Goal: Task Accomplishment & Management: Manage account settings

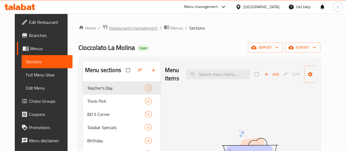
click at [121, 28] on span "Restaurants management" at bounding box center [133, 28] width 49 height 7
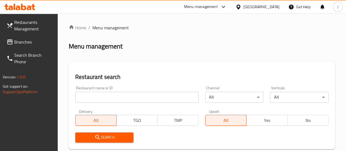
click at [119, 95] on input "search" at bounding box center [136, 97] width 123 height 11
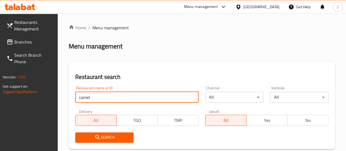
type input "camel club"
click button "Search" at bounding box center [104, 137] width 58 height 10
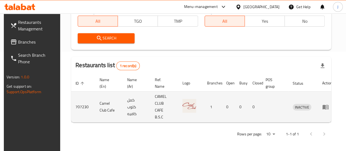
scroll to position [100, 0]
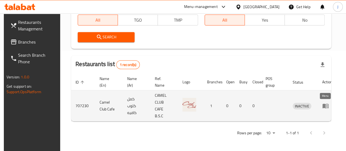
click at [323, 105] on icon "enhanced table" at bounding box center [325, 106] width 6 height 5
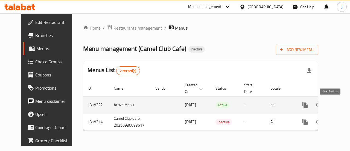
click at [341, 106] on icon "enhanced table" at bounding box center [344, 104] width 7 height 7
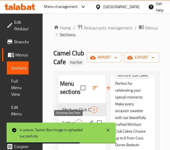
click at [75, 122] on span "Gathering Club Cakes" at bounding box center [68, 123] width 13 height 7
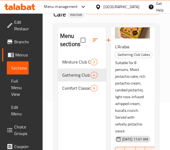
scroll to position [90, 0]
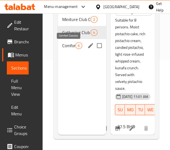
click at [69, 48] on span "Comfort Classics" at bounding box center [68, 45] width 13 height 7
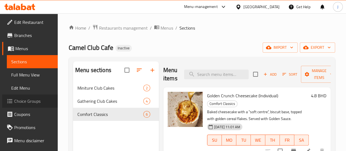
click at [41, 101] on span "Choice Groups" at bounding box center [33, 101] width 39 height 7
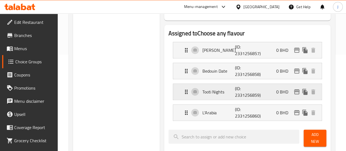
scroll to position [109, 0]
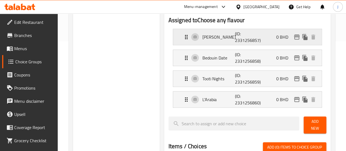
click at [207, 44] on div "Coco Dunes (ID: 2331256857) 0 BHD" at bounding box center [249, 37] width 132 height 16
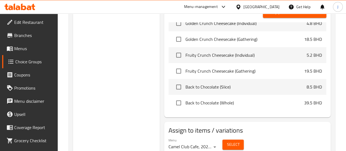
scroll to position [335, 0]
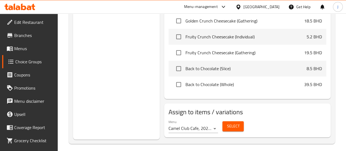
click at [226, 122] on span "Select" at bounding box center [232, 125] width 13 height 7
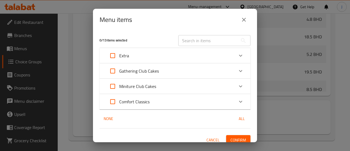
click at [244, 17] on icon "close" at bounding box center [243, 19] width 7 height 7
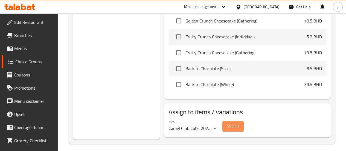
click at [226, 122] on span "Select" at bounding box center [232, 125] width 13 height 7
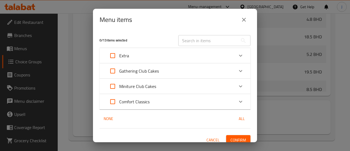
click at [242, 23] on icon "close" at bounding box center [243, 19] width 7 height 7
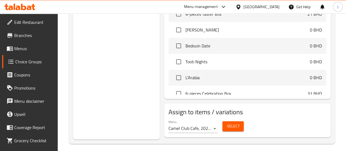
click at [226, 121] on button "Select" at bounding box center [232, 126] width 21 height 10
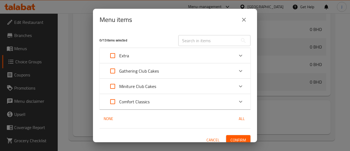
click at [238, 71] on icon "Expand" at bounding box center [240, 70] width 7 height 7
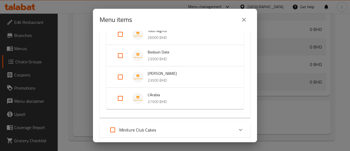
scroll to position [114, 0]
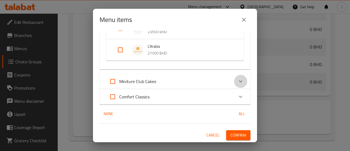
click at [237, 83] on icon "Expand" at bounding box center [240, 81] width 7 height 7
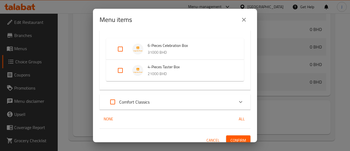
scroll to position [176, 0]
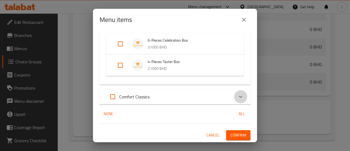
click at [237, 98] on icon "Expand" at bounding box center [240, 96] width 7 height 7
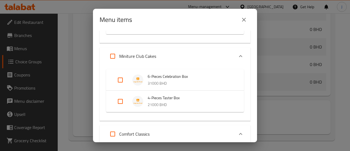
scroll to position [128, 0]
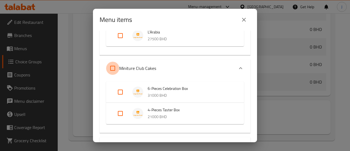
click at [112, 66] on input "Expand" at bounding box center [112, 67] width 13 height 13
checkbox input "true"
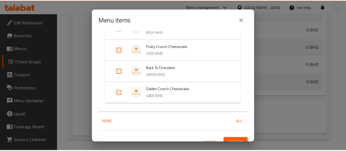
scroll to position [320, 0]
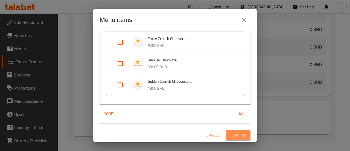
click at [239, 134] on span "Confirm" at bounding box center [238, 134] width 16 height 7
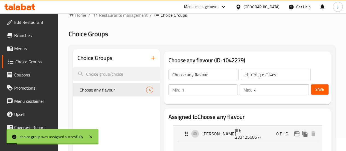
scroll to position [0, 0]
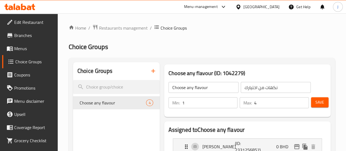
click at [36, 49] on span "Menus" at bounding box center [33, 48] width 39 height 7
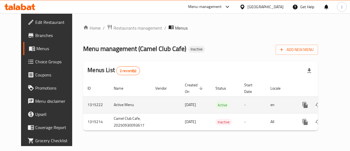
click at [341, 105] on icon "enhanced table" at bounding box center [344, 104] width 7 height 7
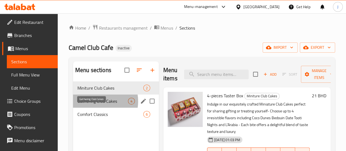
click at [97, 104] on span "Gathering Club Cakes" at bounding box center [102, 101] width 51 height 7
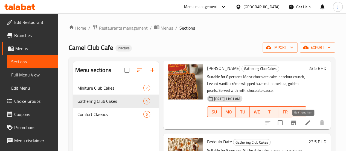
click at [306, 119] on icon at bounding box center [307, 122] width 7 height 7
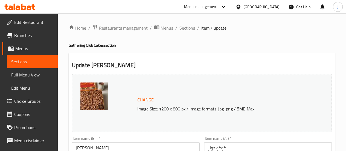
click at [190, 29] on span "Sections" at bounding box center [187, 28] width 16 height 7
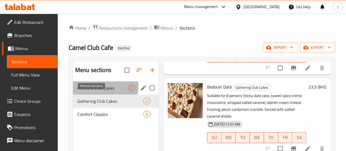
click at [100, 91] on span "Miniture Club Cakes" at bounding box center [102, 87] width 51 height 7
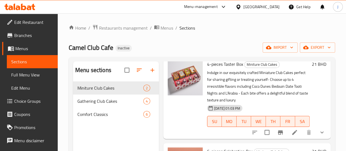
click at [319, 128] on button "show more" at bounding box center [321, 131] width 13 height 13
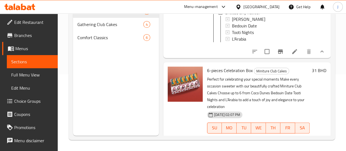
click at [318, 135] on icon "show more" at bounding box center [321, 138] width 7 height 7
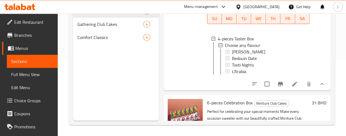
scroll to position [45, 0]
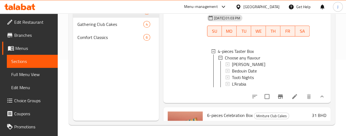
click at [165, 51] on div at bounding box center [184, 34] width 39 height 133
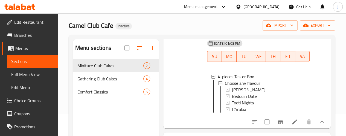
scroll to position [82, 0]
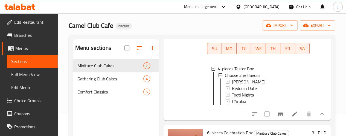
click at [165, 64] on div at bounding box center [184, 52] width 39 height 133
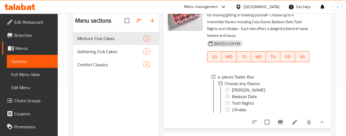
scroll to position [55, 0]
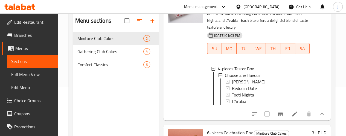
click at [23, 98] on span "Choice Groups" at bounding box center [33, 101] width 39 height 7
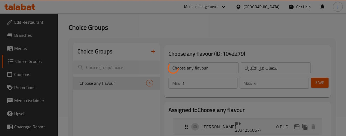
scroll to position [27, 0]
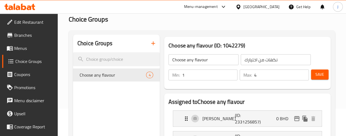
click at [150, 46] on icon "button" at bounding box center [153, 43] width 7 height 7
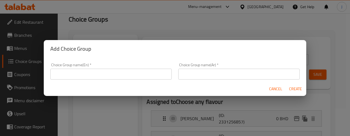
click at [116, 76] on input "text" at bounding box center [110, 74] width 121 height 11
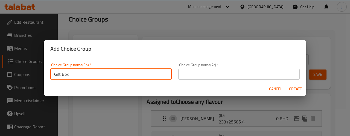
click at [89, 71] on input "Gift Box" at bounding box center [110, 74] width 121 height 11
type input "Neqsa Box"
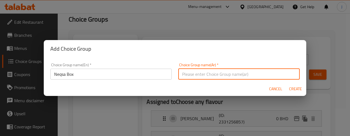
click at [203, 75] on input "text" at bounding box center [238, 74] width 121 height 11
paste input "صندوق النكسة"
type input "صندوق النكسة"
click at [298, 89] on span "Create" at bounding box center [295, 89] width 13 height 7
type input "Neqsa Box"
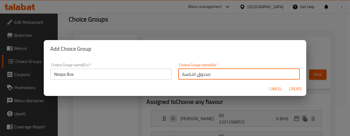
type input "صندوق النكسة"
type input "0"
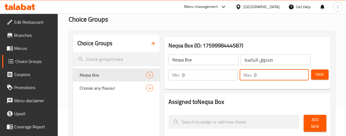
click at [254, 78] on input "0" at bounding box center [281, 75] width 55 height 11
type input "1"
click at [179, 59] on input "Neqsa Box" at bounding box center [203, 59] width 70 height 11
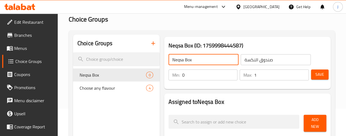
click at [179, 58] on input "Neqsa Box" at bounding box center [203, 59] width 70 height 11
type input "Neqsa Wrapping"
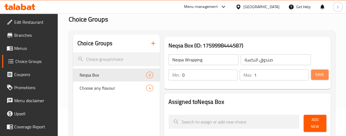
click at [319, 76] on span "Save" at bounding box center [319, 74] width 9 height 7
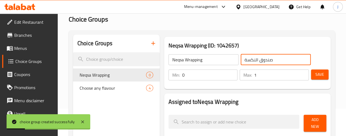
click at [243, 60] on input "صندوق النكسة" at bounding box center [275, 59] width 70 height 11
click at [245, 61] on input "صندوق النكسة" at bounding box center [275, 59] width 70 height 11
click at [244, 60] on input "صندوق النكسة" at bounding box center [275, 59] width 70 height 11
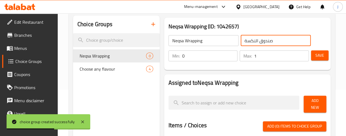
scroll to position [55, 0]
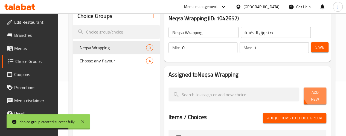
click at [318, 93] on span "Add New" at bounding box center [315, 96] width 14 height 14
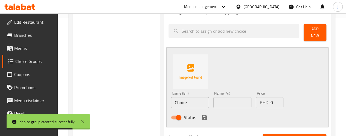
scroll to position [137, 0]
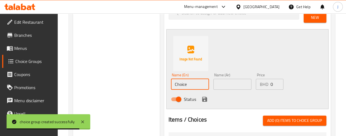
click at [173, 80] on input "Choice" at bounding box center [190, 84] width 38 height 11
click at [174, 81] on input "Choice" at bounding box center [190, 84] width 38 height 11
click at [175, 81] on input "Choice" at bounding box center [190, 84] width 38 height 11
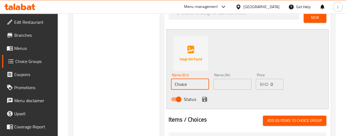
type input "Y"
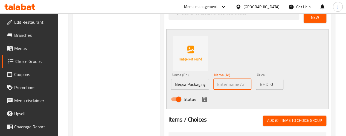
click at [220, 79] on input "text" at bounding box center [232, 84] width 38 height 11
click at [180, 79] on input "Neqsa Packaging" at bounding box center [190, 84] width 38 height 11
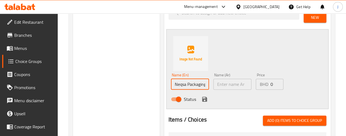
click at [180, 79] on input "Neqsa Packaging" at bounding box center [190, 84] width 38 height 11
paste input "Club Gift"
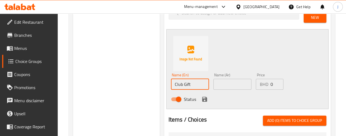
type input "Club Gift"
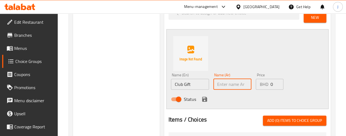
click at [213, 84] on input "text" at bounding box center [232, 84] width 38 height 11
paste input "باكج النقصة"
type input "باكج النقصة"
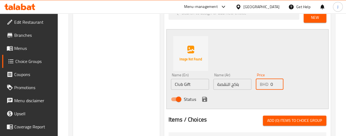
click at [270, 82] on input "0" at bounding box center [276, 84] width 13 height 11
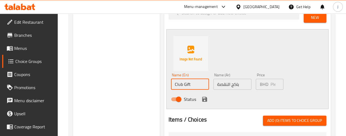
click at [181, 81] on input "Club Gift" at bounding box center [190, 84] width 38 height 11
type input "Club Gift Wrapping"
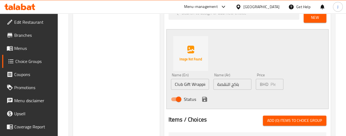
click at [260, 82] on div "BHD Price" at bounding box center [269, 84] width 28 height 11
type input "2"
click at [201, 96] on icon "save" at bounding box center [204, 99] width 7 height 7
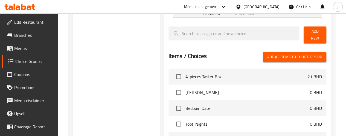
scroll to position [27, 0]
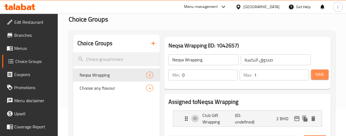
click at [316, 76] on span "Save" at bounding box center [319, 74] width 9 height 7
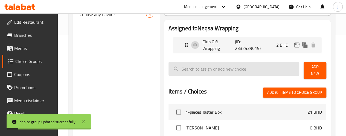
scroll to position [109, 0]
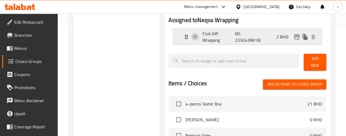
click at [183, 35] on div "Club Gift Wrapping (ID: 2332439619) 2 BHD" at bounding box center [249, 37] width 132 height 16
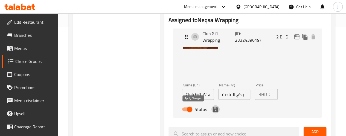
click at [212, 111] on icon "save" at bounding box center [215, 109] width 7 height 7
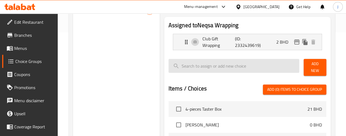
scroll to position [27, 0]
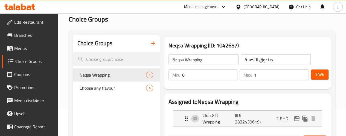
click at [314, 78] on button "Save" at bounding box center [319, 75] width 17 height 10
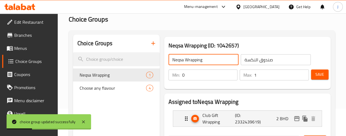
click at [168, 61] on input "Neqsa Wrapping" at bounding box center [203, 59] width 70 height 11
click at [202, 118] on p "Club Gift Wrapping" at bounding box center [218, 118] width 33 height 13
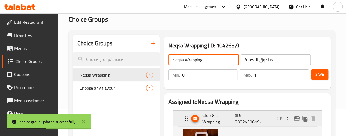
scroll to position [109, 0]
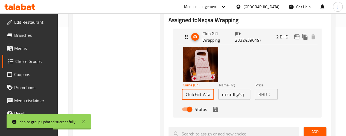
click at [182, 95] on input "Club Gift Wrapping" at bounding box center [198, 94] width 32 height 11
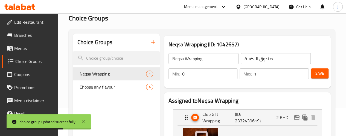
scroll to position [27, 0]
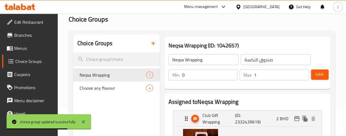
click at [180, 62] on input "Neqsa Wrapping" at bounding box center [203, 59] width 70 height 11
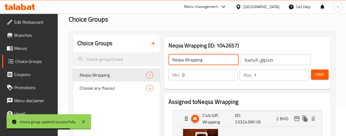
click at [180, 62] on input "Neqsa Wrapping" at bounding box center [203, 59] width 70 height 11
paste input "Club Gift"
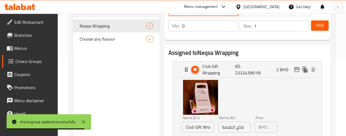
scroll to position [137, 0]
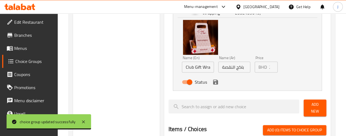
type input "Club Gift Wrapping"
click at [220, 69] on input "باكج النقصة" at bounding box center [234, 67] width 32 height 11
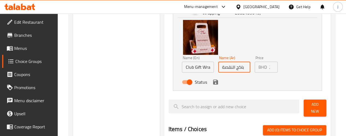
click at [220, 69] on input "باكج النقصة" at bounding box center [234, 67] width 32 height 11
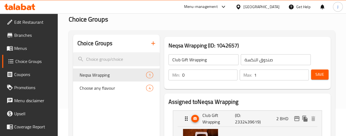
click at [249, 59] on input "صندوق النكسة" at bounding box center [275, 59] width 70 height 11
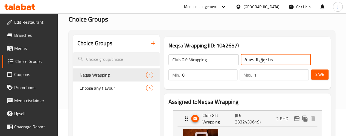
click at [249, 59] on input "صندوق النكسة" at bounding box center [275, 59] width 70 height 11
paste input "اكج النقص"
type input "باكج النقصة"
click at [321, 75] on span "Save" at bounding box center [319, 74] width 9 height 7
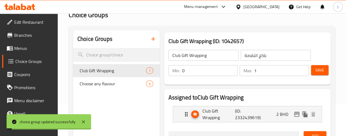
scroll to position [82, 0]
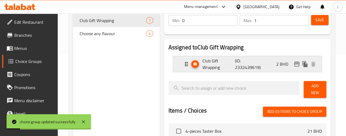
click at [254, 66] on div "Club Gift Wrapping (ID: 2332439619) 2 BHD" at bounding box center [249, 64] width 132 height 16
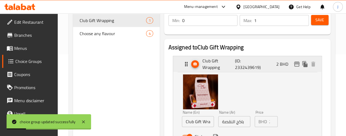
click at [252, 66] on div "Club Gift Wrapping (ID: 2332439619) 2 BHD" at bounding box center [249, 64] width 132 height 16
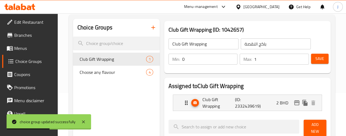
scroll to position [55, 0]
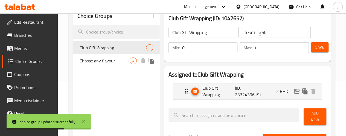
click at [99, 56] on div "Choose any flavour 4" at bounding box center [116, 60] width 87 height 13
type input "Choose any flavour"
type input "نكھات من اختیارك"
type input "1"
type input "4"
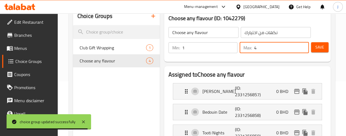
click at [254, 52] on input "4" at bounding box center [281, 47] width 55 height 11
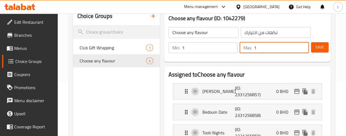
type input "1"
click at [204, 34] on input "Choose any flavour" at bounding box center [203, 32] width 70 height 11
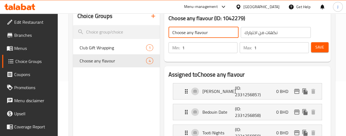
click at [169, 31] on input "Choose any flavour" at bounding box center [203, 32] width 70 height 11
click at [172, 31] on input "Choose First flavour" at bounding box center [203, 32] width 70 height 11
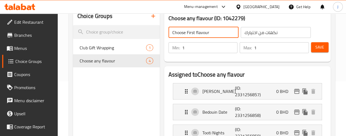
click at [180, 32] on input "Choose First flavour" at bounding box center [203, 32] width 70 height 11
type input "Choose First Option"
click at [258, 32] on input "نكھات من اختیارك" at bounding box center [275, 32] width 70 height 11
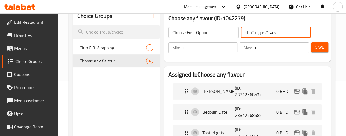
click at [258, 32] on input "نكھات من اختیارك" at bounding box center [275, 32] width 70 height 11
paste input "اختر الخيار الأول"
type input "اختر الخيار الأول"
click at [323, 48] on button "Save" at bounding box center [319, 47] width 17 height 10
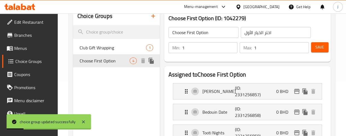
click at [148, 64] on icon "duplicate" at bounding box center [150, 61] width 5 height 6
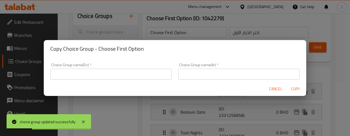
click at [122, 73] on input "text" at bounding box center [110, 74] width 121 height 11
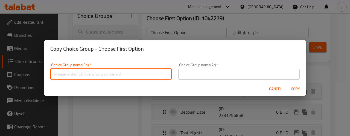
paste input "Choose Second Option"
type input "Choose Second Option"
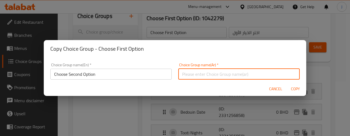
click at [209, 76] on input "text" at bounding box center [238, 74] width 121 height 11
paste input "اختر الخيار الثاني"
type input "اختر الخيار الثاني"
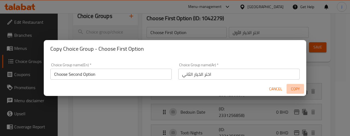
click at [295, 88] on span "Copy" at bounding box center [295, 89] width 13 height 7
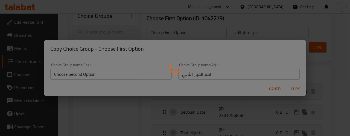
type input "Choose Second Option"
type input "اختر الخيار الثاني"
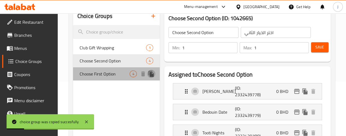
click at [148, 77] on icon "duplicate" at bounding box center [150, 74] width 5 height 6
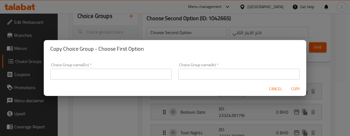
click at [116, 75] on input "text" at bounding box center [110, 74] width 121 height 11
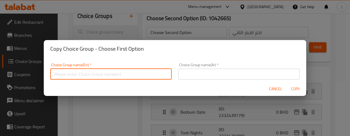
paste input "Choose Third Option"
type input "Choose Third Option"
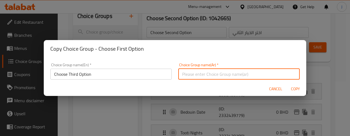
click at [197, 74] on input "text" at bounding box center [238, 74] width 121 height 11
paste input "[PERSON_NAME]"
type input "[PERSON_NAME]"
click at [299, 89] on span "Copy" at bounding box center [295, 89] width 13 height 7
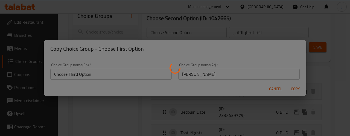
type input "Choose Third Option"
type input "[PERSON_NAME]"
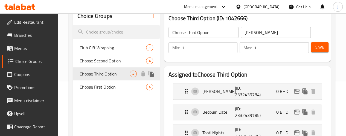
click at [148, 77] on icon "duplicate" at bounding box center [150, 74] width 5 height 6
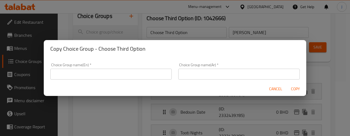
click at [96, 73] on input "text" at bounding box center [110, 74] width 121 height 11
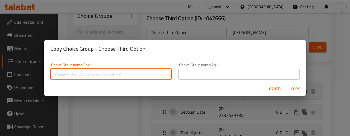
paste input "Choose Fourth Option"
type input "Choose Fourth Option"
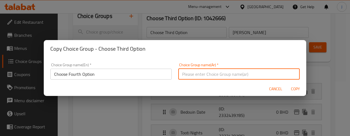
click at [217, 75] on input "text" at bounding box center [238, 74] width 121 height 11
paste input "اختر الخيار [PERSON_NAME]"
type input "اختر الخيار [PERSON_NAME]"
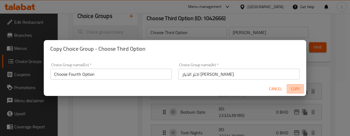
click at [295, 88] on span "Copy" at bounding box center [295, 89] width 13 height 7
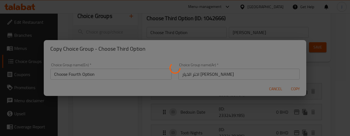
type input "Choose Fourth Option"
type input "اختر الخيار [PERSON_NAME]"
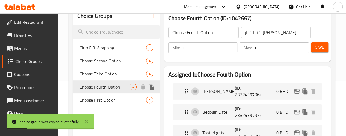
click at [148, 90] on icon "duplicate" at bounding box center [150, 87] width 5 height 6
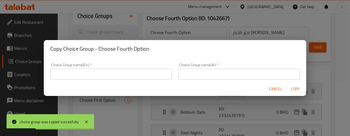
click at [138, 78] on input "text" at bounding box center [110, 74] width 121 height 11
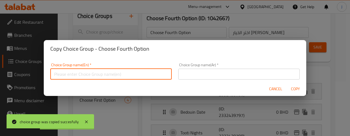
paste input "Choose Fifth Option"
type input "Choose Fifth Option"
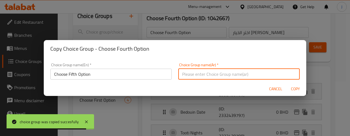
click at [195, 73] on input "text" at bounding box center [238, 74] width 121 height 11
paste input "اختر الخيار الخامس"
type input "اختر الخيار الخامس"
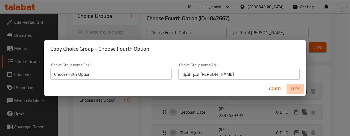
click at [294, 90] on span "Copy" at bounding box center [295, 89] width 13 height 7
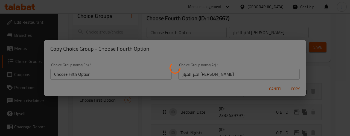
type input "Choose Fifth Option"
type input "اختر الخيار الخامس"
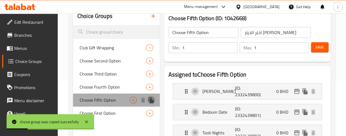
click at [148, 103] on icon "duplicate" at bounding box center [150, 100] width 5 height 6
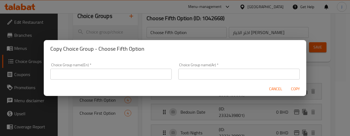
click at [101, 75] on input "text" at bounding box center [110, 74] width 121 height 11
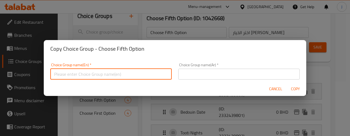
paste input "Choose Sixth Option"
type input "Choose Sixth Option"
click at [201, 73] on input "text" at bounding box center [238, 74] width 121 height 11
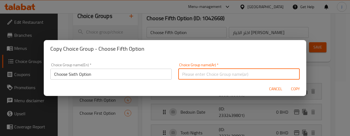
paste input "اختر الخيار السادس"
type input "اختر الخيار السادس"
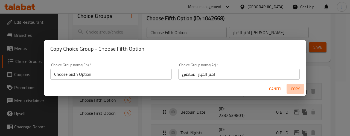
click at [292, 89] on span "Copy" at bounding box center [295, 89] width 13 height 7
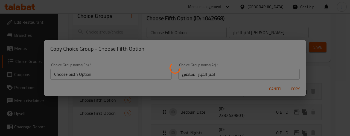
type input "Choose Sixth Option"
type input "اختر الخيار السادس"
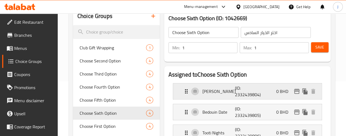
click at [183, 92] on div "Coco Dunes (ID: 2332439804) 0 BHD" at bounding box center [249, 92] width 132 height 16
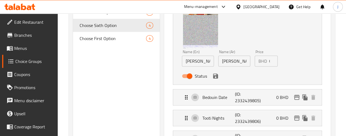
scroll to position [191, 0]
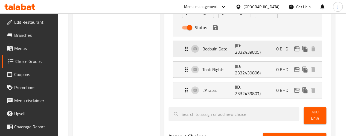
click at [212, 46] on p "Bedouin Date" at bounding box center [218, 49] width 33 height 7
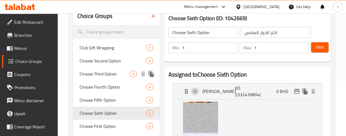
scroll to position [0, 0]
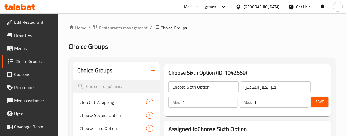
click at [315, 101] on span "Save" at bounding box center [319, 102] width 9 height 7
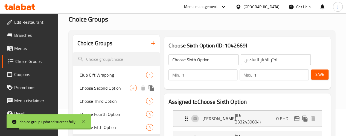
scroll to position [82, 0]
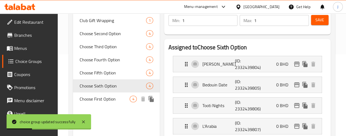
click at [103, 101] on span "Choose First Option" at bounding box center [105, 99] width 50 height 7
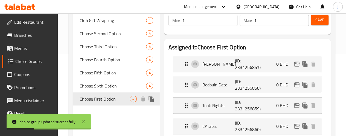
type input "Choose First Option"
type input "اختر الخيار الأول"
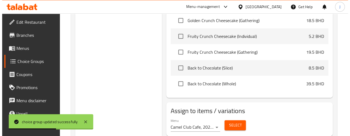
scroll to position [267, 0]
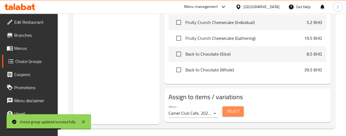
click at [226, 108] on span "Select" at bounding box center [232, 111] width 13 height 7
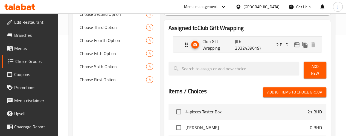
scroll to position [14, 0]
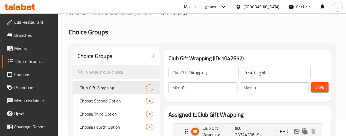
click at [15, 47] on span "Menus" at bounding box center [33, 48] width 39 height 7
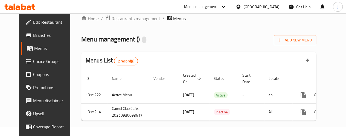
scroll to position [13, 0]
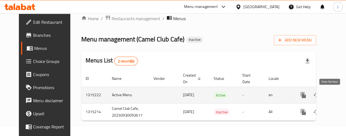
click at [339, 92] on icon "enhanced table" at bounding box center [342, 95] width 7 height 7
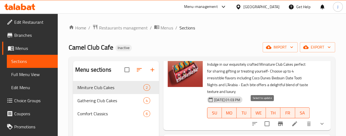
scroll to position [46, 0]
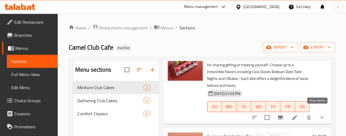
click at [318, 114] on icon "show more" at bounding box center [321, 117] width 7 height 7
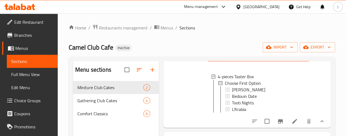
scroll to position [104, 0]
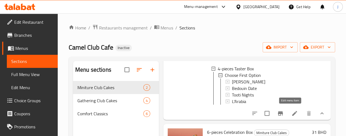
click at [291, 110] on icon at bounding box center [294, 113] width 7 height 7
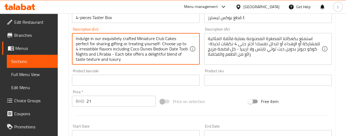
scroll to position [1, 0]
click at [158, 44] on textarea "Indulge in our exquisitely crafted Miniature Club Cakes perfect for sharing gif…" at bounding box center [132, 49] width 113 height 26
click at [123, 52] on textarea "Indulge in our exquisitely crafted Miniature Club Cakes perfect for sharing gif…" at bounding box center [132, 49] width 113 height 26
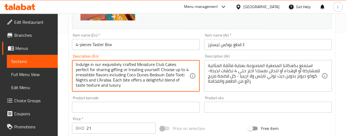
scroll to position [102, 0]
drag, startPoint x: 175, startPoint y: 70, endPoint x: 183, endPoint y: 70, distance: 8.5
click at [183, 70] on textarea "Indulge in our exquisitely crafted Miniature Club Cakes perfect for sharing gif…" at bounding box center [132, 76] width 113 height 26
type textarea "Indulge in our exquisitely crafted Miniature Club Cakes perfect for sharing gif…"
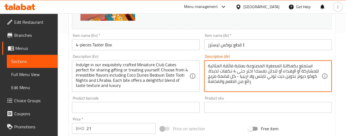
click at [237, 76] on textarea "استمتع بكعكاتنا المصغرة المصنوعة بعناية فائقة المثالية للمشاركة أو الإهداء أو ل…" at bounding box center [264, 76] width 113 height 26
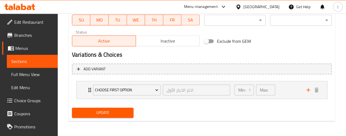
type textarea "استمتع بكعكاتنا المصغرة المصنوعة بعناية فائقة المثالية للمشاركة أو الإهداء أو ل…"
click at [116, 113] on span "Update" at bounding box center [102, 113] width 53 height 7
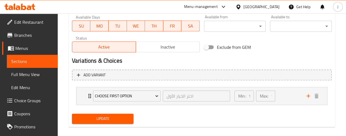
scroll to position [79, 0]
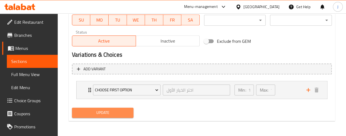
click at [114, 112] on span "Update" at bounding box center [102, 113] width 53 height 7
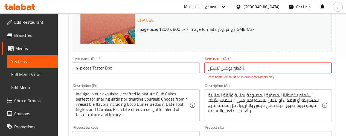
scroll to position [52, 0]
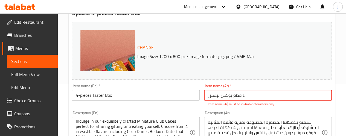
drag, startPoint x: 246, startPoint y: 96, endPoint x: 201, endPoint y: 96, distance: 44.8
click at [202, 96] on div "Item name (Ar)   * ٤ قطع بوكس تیسترز Item name (Ar) * Item name (Ar) must be in…" at bounding box center [268, 95] width 132 height 27
click at [207, 95] on input "٤ قطع بوكس تیسترز" at bounding box center [268, 95] width 128 height 11
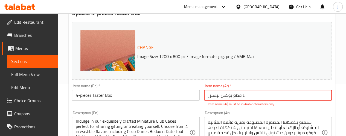
click at [207, 95] on input "٤ قطع بوكس تیسترز" at bounding box center [268, 95] width 128 height 11
click at [238, 95] on input "٤ قطع بوكس تیسترز" at bounding box center [268, 95] width 128 height 11
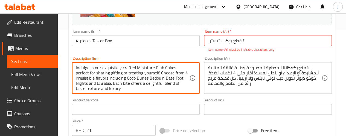
scroll to position [0, 0]
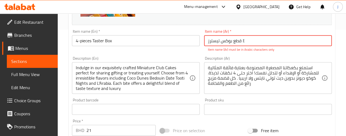
click at [242, 41] on input "٤ قطع بوكس تیسترز" at bounding box center [268, 40] width 128 height 11
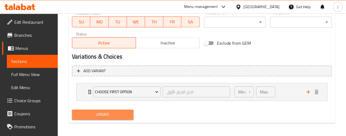
click at [116, 114] on span "Update" at bounding box center [102, 114] width 53 height 7
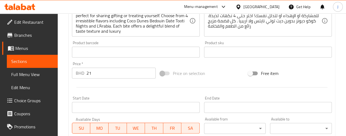
scroll to position [82, 0]
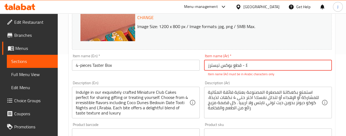
drag, startPoint x: 195, startPoint y: 66, endPoint x: 243, endPoint y: 66, distance: 48.1
click at [243, 66] on input "٤ - قطع بوكس تیسترز" at bounding box center [268, 65] width 128 height 11
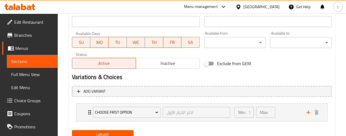
scroll to position [272, 0]
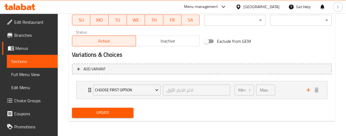
click at [117, 119] on div "Update" at bounding box center [103, 113] width 66 height 14
click at [116, 118] on div "Update" at bounding box center [103, 113] width 66 height 14
click at [114, 113] on span "Update" at bounding box center [102, 113] width 53 height 7
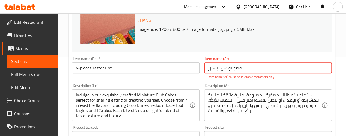
click at [207, 70] on input "قطع بوكس تیسترز" at bounding box center [268, 68] width 128 height 11
type input "٤ - قطع بوكس تیسترز"
click at [250, 69] on input "٤ - قطع بوكس تیسترز" at bounding box center [268, 68] width 128 height 11
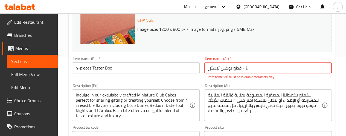
click at [250, 69] on input "٤ - قطع بوكس تیسترز" at bounding box center [268, 68] width 128 height 11
paste input "٤ - قطع بوكس تیسترز"
type input "٤ - قطع بوكس تیسترز"
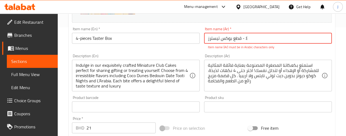
scroll to position [52, 0]
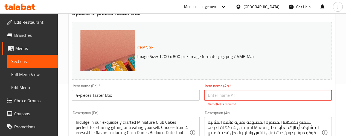
paste input "٤ - قطع بوكس تیسترز"
type input "٤ - قطع بوكس تیسترز"
click at [246, 98] on input "٤ - قطع بوكس تیسترز" at bounding box center [268, 95] width 128 height 11
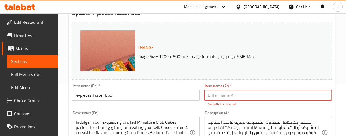
paste input "٤- قطع بوكس تیسترز"
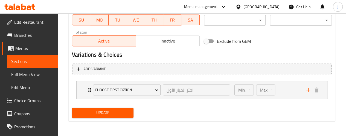
type input "قطع بوكس تیسترز"
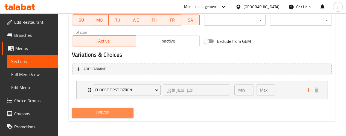
click at [127, 111] on span "Update" at bounding box center [102, 113] width 53 height 7
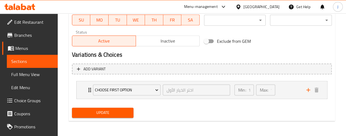
scroll to position [79, 0]
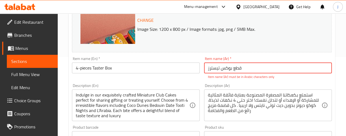
click at [245, 71] on input "قطع بوكس تیسترز" at bounding box center [268, 68] width 128 height 11
drag, startPoint x: 247, startPoint y: 67, endPoint x: 203, endPoint y: 60, distance: 44.6
click at [203, 60] on div "Item name (Ar)   * قطع بوكس تیسترز Item name (Ar) * Item name (Ar) must be in A…" at bounding box center [268, 68] width 132 height 27
click at [105, 70] on input "4-pieces Taster Box" at bounding box center [136, 68] width 128 height 11
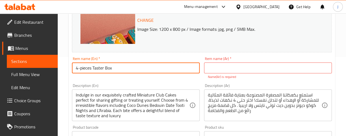
click at [106, 70] on input "4-pieces Taster Box" at bounding box center [136, 68] width 128 height 11
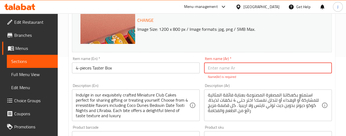
click at [215, 66] on input "text" at bounding box center [268, 68] width 128 height 11
paste input "صندوق تذوق مكون من 4 قطع"
type input "صندوق تذوق مكون من 4 قطع"
paste input "قطع بوكس تیسترز"
type input "قطع بوكس تیسترز"
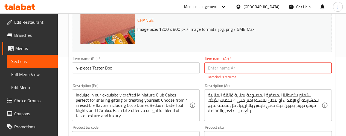
paste input "٤- قطع بوكس تیسترز"
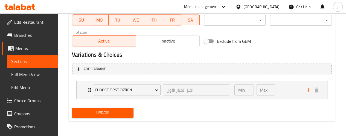
type input "4 - قطع بوكس تیسترز"
click at [116, 114] on span "Update" at bounding box center [102, 113] width 53 height 7
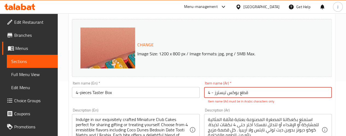
scroll to position [0, 0]
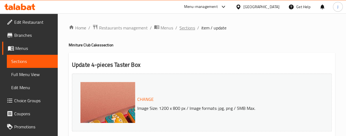
click at [190, 28] on span "Sections" at bounding box center [187, 28] width 16 height 7
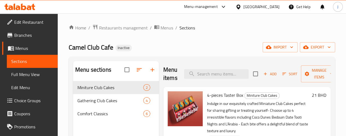
scroll to position [46, 0]
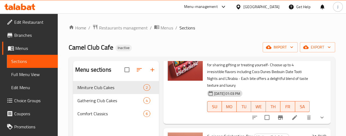
click at [291, 114] on icon at bounding box center [294, 117] width 7 height 7
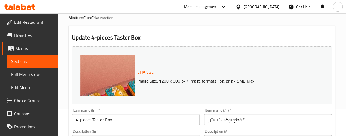
scroll to position [109, 0]
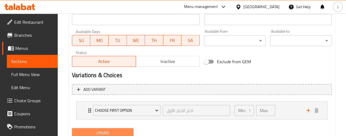
click at [120, 129] on button "Update" at bounding box center [103, 133] width 62 height 10
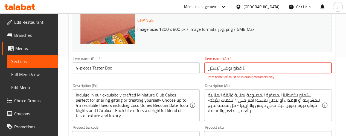
click at [235, 69] on input "٤ قطع بوكس تیسترز" at bounding box center [268, 68] width 128 height 11
paste input "4 قطع من اختبار الصندوق"
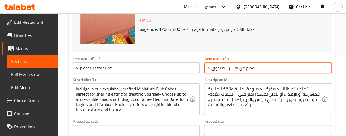
type input "4 قطع من اختبار الصندوق"
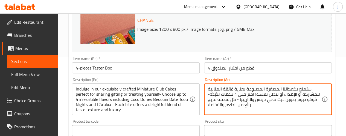
click at [244, 95] on textarea "استمتع بكعكاتنا المصغرة المصنوعة بعناية فائقة المثالية للمشاركة أو الإهداء أو ل…" at bounding box center [264, 100] width 113 height 26
click at [208, 95] on textarea "استمتع بكعكاتنا المصغرة المصنوعة بعناية فائقة المثالية للمشاركة أو الإهداء أو ل…" at bounding box center [264, 100] width 113 height 26
click at [237, 100] on textarea "استمتع بكعكاتنا المصغرة المصنوعة بعناية فائقة المثالية للمشاركة أو الإهداء أو ل…" at bounding box center [264, 100] width 113 height 26
click at [207, 95] on div "استمتع بكعكاتنا المصغرة المصنوعة بعناية فائقة المثالية للمشاركة أو الإهداء أو ل…" at bounding box center [268, 100] width 128 height 32
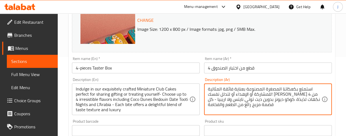
click at [239, 101] on textarea "استمتع بكعكاتنا المصغرة المصنوعة بعناية فائقة المثالية للمشاركة أو الإهداء أو ل…" at bounding box center [264, 100] width 113 height 26
click at [250, 100] on textarea "استمتع بكعكاتنا المصغرة المصنوعة بعناية فائقة المثالية للمشاركة أو الإهداء أو ل…" at bounding box center [264, 100] width 113 height 26
type textarea "استمتع بكعكاتنا المصغرة المصنوعة بعناية فائقة المثالية للمشاركة أو الإهداء أو ل…"
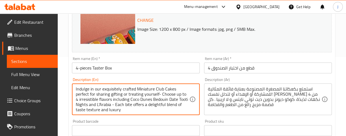
drag, startPoint x: 123, startPoint y: 105, endPoint x: 121, endPoint y: 106, distance: 2.8
type textarea "Indulge in our exquisitely crafted Miniature Club Cakes perfect for sharing gif…"
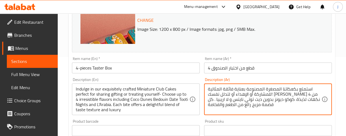
click at [257, 108] on textarea "استمتع بكعكاتنا المصغرة المصنوعة بعناية فائقة المثالية للمشاركة أو الإهداء أو ل…" at bounding box center [264, 100] width 113 height 26
click at [208, 105] on textarea "استمتع بكعكاتنا المصغرة المصنوعة بعناية فائقة المثالية للمشاركة أو الإهداء أو ل…" at bounding box center [264, 100] width 113 height 26
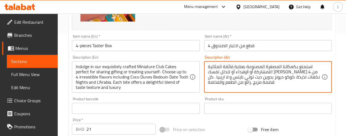
scroll to position [107, 0]
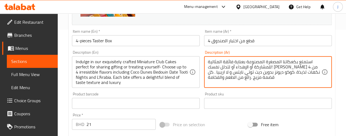
click at [253, 78] on textarea "استمتع بكعكاتنا المصغرة المصنوعة بعناية فائقة المثالية للمشاركة أو الإهداء أو ل…" at bounding box center [264, 72] width 113 height 26
click at [251, 80] on textarea "استمتع بكعكاتنا المصغرة المصنوعة بعناية فائقة المثالية للمشاركة أو الإهداء أو ل…" at bounding box center [264, 72] width 113 height 26
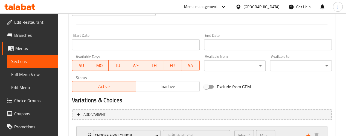
scroll to position [266, 0]
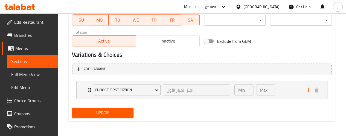
type textarea "استمتع بكعكاتنا المصغرة المصنوعة بعناية فائقة المثالية للمشاركة أو الإهداء أو ل…"
click at [116, 111] on span "Update" at bounding box center [102, 113] width 53 height 7
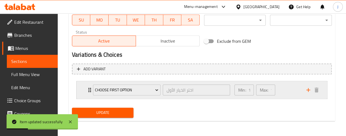
click at [82, 90] on div "Choose First Option اختر الخيار الأول ​ Min: 1 ​ Max: 1 ​" at bounding box center [201, 89] width 250 height 17
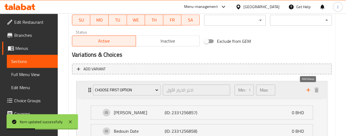
click at [305, 91] on icon "add" at bounding box center [308, 90] width 7 height 7
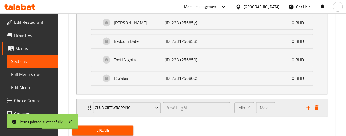
scroll to position [373, 0]
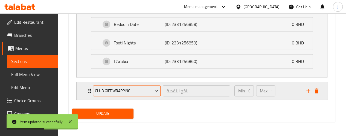
click at [137, 88] on span "Club Gift Wrapping" at bounding box center [126, 91] width 63 height 7
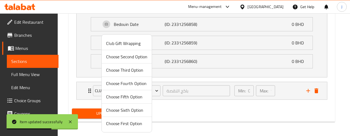
click at [138, 59] on span "Choose Second Option" at bounding box center [126, 57] width 41 height 7
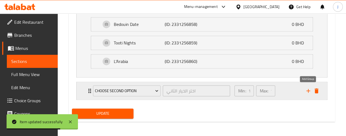
click at [306, 90] on icon "add" at bounding box center [308, 91] width 7 height 7
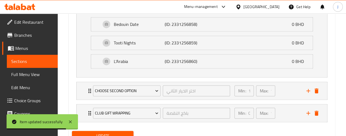
scroll to position [396, 0]
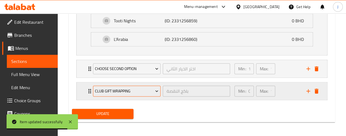
click at [153, 92] on span "Club Gift Wrapping" at bounding box center [126, 91] width 63 height 7
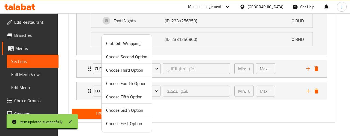
click at [138, 72] on span "Choose Third Option" at bounding box center [126, 70] width 41 height 7
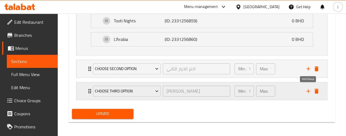
click at [305, 88] on icon "add" at bounding box center [308, 91] width 7 height 7
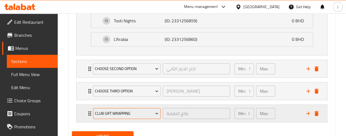
click at [143, 112] on span "Club Gift Wrapping" at bounding box center [126, 113] width 63 height 7
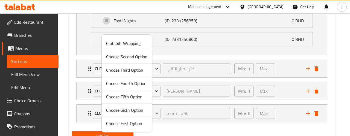
click at [131, 84] on span "Choose Fourth Option" at bounding box center [126, 83] width 41 height 7
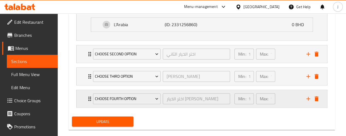
scroll to position [418, 0]
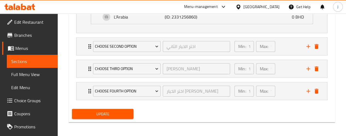
click at [110, 111] on span "Update" at bounding box center [102, 114] width 53 height 7
click at [306, 91] on icon "add" at bounding box center [308, 91] width 7 height 7
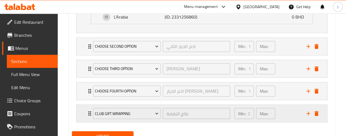
click at [287, 111] on div "Min: 0 ​ Max: 1 ​" at bounding box center [267, 113] width 72 height 17
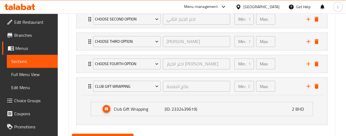
scroll to position [470, 0]
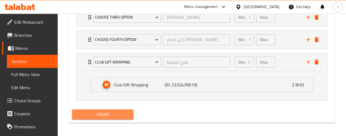
click at [104, 115] on span "Update" at bounding box center [102, 114] width 53 height 7
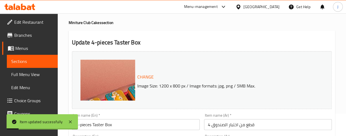
scroll to position [0, 0]
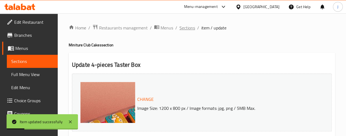
click at [185, 29] on span "Sections" at bounding box center [187, 28] width 16 height 7
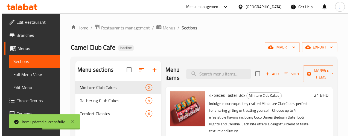
scroll to position [46, 0]
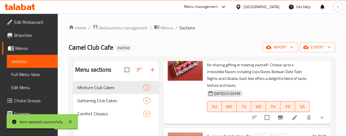
click at [295, 113] on li at bounding box center [294, 118] width 15 height 10
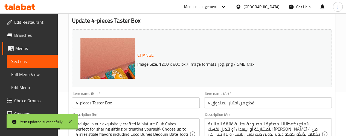
scroll to position [82, 0]
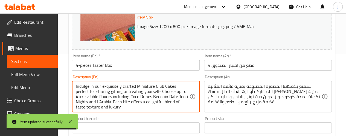
drag, startPoint x: 161, startPoint y: 92, endPoint x: 158, endPoint y: 92, distance: 3.0
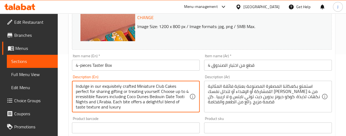
scroll to position [1, 0]
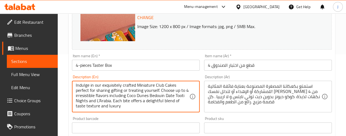
drag, startPoint x: 175, startPoint y: 91, endPoint x: 185, endPoint y: 89, distance: 10.2
click at [185, 89] on textarea "Indulge in our exquisitely crafted Miniature Club Cakes perfect for sharing gif…" at bounding box center [132, 97] width 113 height 26
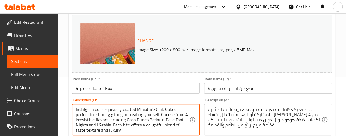
scroll to position [82, 0]
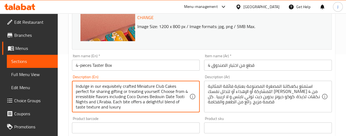
click at [105, 90] on textarea "Indulge in our exquisitely crafted Miniature Club Cakes perfect for sharing gif…" at bounding box center [132, 97] width 113 height 26
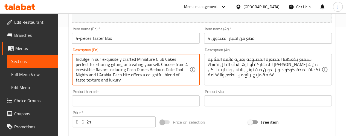
scroll to position [109, 0]
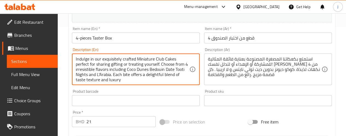
click at [136, 60] on textarea "Indulge in our exquisitely crafted Miniature Club Cakes perfect for sharing gif…" at bounding box center [132, 70] width 113 height 26
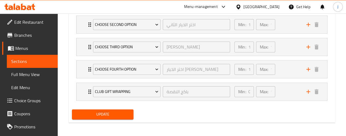
scroll to position [355, 0]
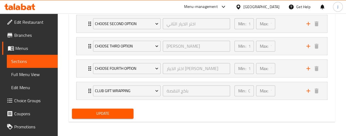
type textarea "Indulge in our exquisitely crafted Miniature Club Cakes perfect for sharing gif…"
click at [105, 111] on span "Update" at bounding box center [102, 113] width 53 height 7
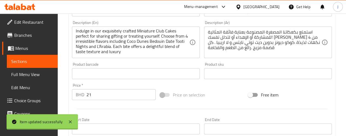
scroll to position [0, 0]
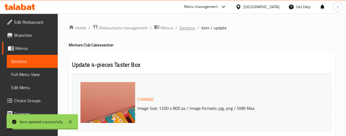
click at [188, 28] on span "Sections" at bounding box center [187, 28] width 16 height 7
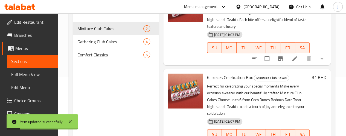
scroll to position [76, 0]
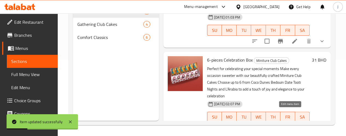
click at [291, 125] on icon at bounding box center [294, 128] width 7 height 7
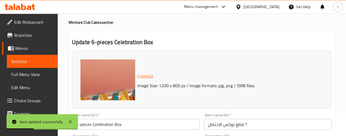
scroll to position [137, 0]
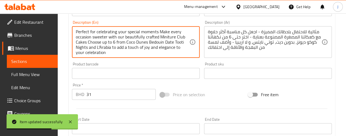
drag, startPoint x: 111, startPoint y: 42, endPoint x: 103, endPoint y: 43, distance: 8.4
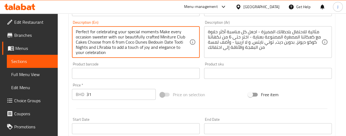
click at [158, 33] on textarea "Perfect for celebrating your special moments Make every occasion sweeter with o…" at bounding box center [132, 42] width 113 height 26
click at [82, 43] on textarea "Perfect for celebrating your special moments. Make every occasion sweeter with …" at bounding box center [132, 42] width 113 height 26
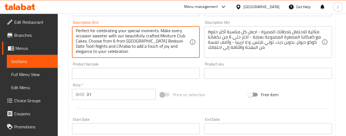
click at [121, 40] on textarea "Perfect for celebrating your special moments. Make every occasion sweeter with …" at bounding box center [132, 42] width 113 height 26
click at [103, 40] on textarea "Perfect for celebrating your special moments. Make every occasion sweeter with …" at bounding box center [132, 42] width 113 height 26
click at [147, 43] on textarea "Perfect for celebrating your special moments. Make every occasion sweeter with …" at bounding box center [132, 42] width 113 height 26
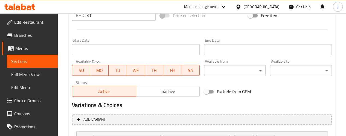
scroll to position [246, 0]
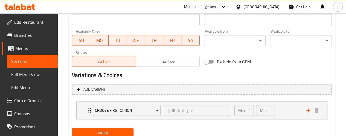
type textarea "Perfect for celebrating your special moments. Make every occasion sweeter with …"
click at [123, 130] on button "Update" at bounding box center [103, 133] width 62 height 10
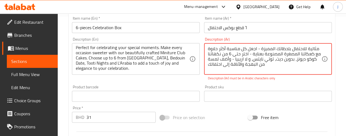
scroll to position [128, 0]
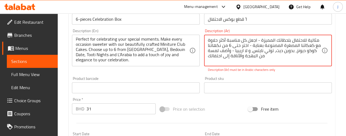
drag, startPoint x: 260, startPoint y: 57, endPoint x: 229, endPoint y: 51, distance: 31.5
click at [229, 51] on textarea "مثالية للاحتفال بلحظاتك المميزة - اجعل كل مناسبة أكثر حلاوة مع كعكاتنا المصغرة …" at bounding box center [264, 51] width 113 height 26
click at [263, 57] on textarea "مثالية للاحتفال بلحظاتك المميزة - اجعل كل مناسبة أكثر حلاوة مع كعكاتنا المصغرة …" at bounding box center [264, 51] width 113 height 26
drag, startPoint x: 261, startPoint y: 57, endPoint x: 317, endPoint y: 39, distance: 58.4
click at [317, 39] on textarea "مثالية للاحتفال بلحظاتك المميزة - اجعل كل مناسبة أكثر حلاوة مع كعكاتنا المصغرة …" at bounding box center [264, 51] width 113 height 26
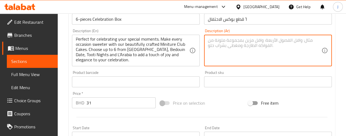
paste textarea "مثالية للاحتفال بلحظاتك المميزة - اجعل كل مناسبة أكثر حلاوة مع كعكاتنا المصغرة …"
type textarea "مثالية للاحتفال بلحظاتك المميزة - اجعل كل مناسبة أكثر حلاوة مع كعكاتنا المصغرة …"
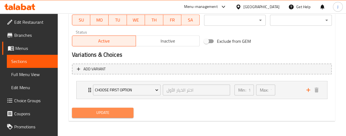
click at [113, 116] on button "Update" at bounding box center [103, 113] width 62 height 10
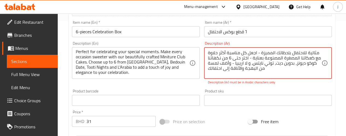
drag, startPoint x: 266, startPoint y: 70, endPoint x: 317, endPoint y: 51, distance: 54.8
click at [317, 51] on textarea "مثالية للاحتفال بلحظاتك المميزة - اجعل كل مناسبة أكثر حلاوة مع كعكاتنا المصغرة …" at bounding box center [264, 63] width 113 height 26
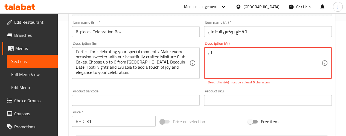
type textarea "ل"
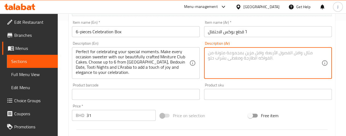
paste textarea "مثالية للاحتفال بلحظاتك المميزة - اجعل كل مناسبة أكثر حلاوة مع كعكاتنا المصغرة …"
type textarea "مثالية للاحتفال بلحظاتك المميزة - اجعل كل مناسبة أكثر حلاوة مع كعكاتنا المصغرة …"
paste textarea "مثالية للاحتفال بلحظاتك المميزة - اجعل كل مناسبة أكثر حلاوة مع كعكاتنا المصغرة …"
type textarea "مثالية للاحتفال بلحظاتك المميزة - اجعل كل مناسبة أكثر حلاوة مع كعكاتنا المصغرة …"
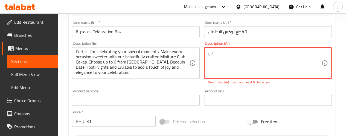
type textarea "ي"
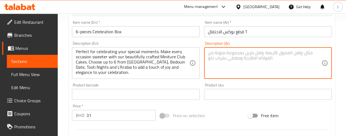
click at [253, 60] on textarea at bounding box center [264, 63] width 113 height 26
paste textarea "مثالية للاحتفال بلحظاتك المميزة - اجعل كل مناسبة أكثر حلاوة مع كعكاتنا المصغرة …"
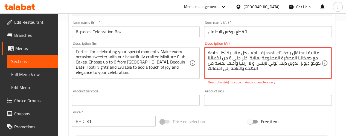
click at [258, 53] on textarea "مثالية للاحتفال بلحظاتك المميزة - اجعل كل مناسبة أكثر حلاوة مع كعكاتنا المصغرة …" at bounding box center [264, 63] width 113 height 26
click at [222, 67] on textarea "مثالية للاحتفال بلحظاتك المميزة اجعل كل مناسبة أكثر حلاوة مع كعكاتنا المصغرة ال…" at bounding box center [264, 63] width 113 height 26
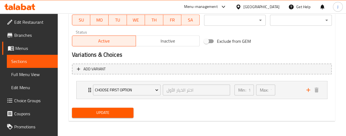
type textarea "مثالية للاحتفال بلحظاتك المميزة اجعل كل مناسبة أكثر حلاوة مع كعكاتنا المصغرة ال…"
click at [106, 113] on span "Update" at bounding box center [102, 113] width 53 height 7
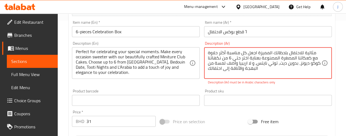
scroll to position [88, 0]
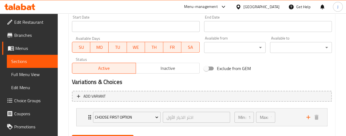
click at [20, 60] on span "Sections" at bounding box center [32, 61] width 42 height 7
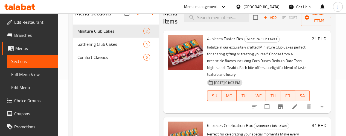
scroll to position [49, 0]
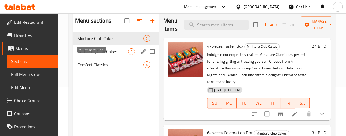
click at [97, 55] on span "Gathering Club Cakes" at bounding box center [102, 51] width 51 height 7
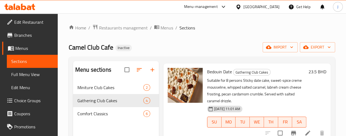
scroll to position [15, 0]
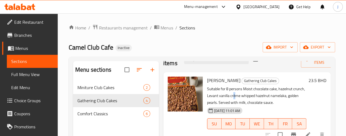
click at [207, 96] on p "Suitable for 8 persons Moist chocolate cake, hazelnut crunch, Levant vanilla cr…" at bounding box center [256, 96] width 99 height 20
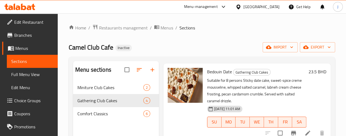
scroll to position [42, 0]
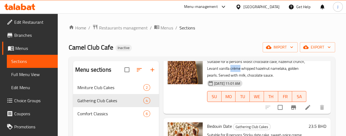
drag, startPoint x: 207, startPoint y: 69, endPoint x: 196, endPoint y: 71, distance: 10.6
click at [207, 71] on p "Suitable for 8 persons Moist chocolate cake, hazelnut crunch, Levant vanilla cr…" at bounding box center [256, 68] width 99 height 20
copy p "crème"
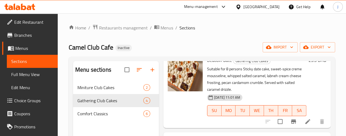
scroll to position [124, 0]
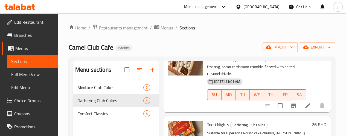
click at [304, 103] on icon at bounding box center [307, 106] width 7 height 7
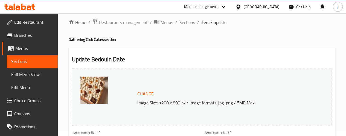
scroll to position [109, 0]
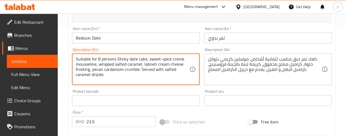
click at [179, 59] on textarea "Suitable for 8 persons Sticky date cake, sweet-spice creme mousseline, whipped …" at bounding box center [132, 70] width 113 height 26
paste textarea "ème"
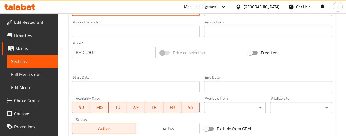
scroll to position [258, 0]
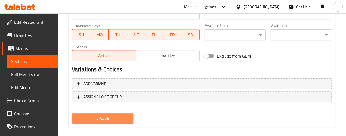
click at [97, 116] on span "Update" at bounding box center [102, 118] width 53 height 7
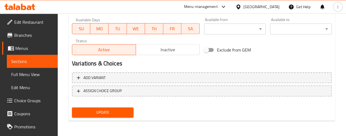
click at [102, 119] on div "Update" at bounding box center [103, 112] width 66 height 14
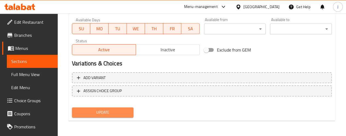
click at [103, 115] on span "Update" at bounding box center [102, 112] width 53 height 7
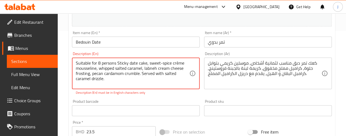
click at [176, 64] on textarea "Suitable for 8 persons Sticky date cake, sweet-spice crème mousseline, whipped …" at bounding box center [132, 74] width 113 height 26
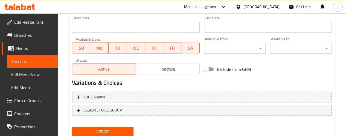
scroll to position [258, 0]
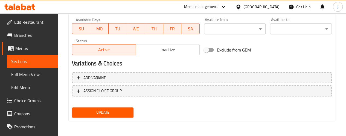
type textarea "Suitable for 8 persons Sticky date cake, sweet-spice cre'me mousseline, whipped…"
click at [111, 116] on span "Update" at bounding box center [102, 112] width 53 height 7
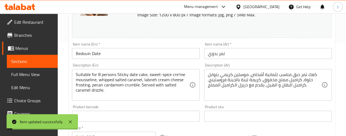
scroll to position [0, 0]
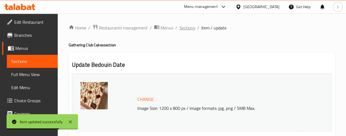
click at [193, 29] on span "Sections" at bounding box center [187, 28] width 16 height 7
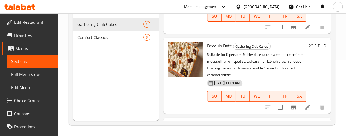
scroll to position [42, 0]
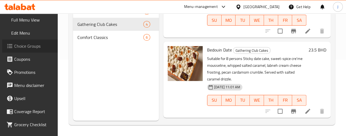
click at [34, 45] on span "Choice Groups" at bounding box center [33, 46] width 39 height 7
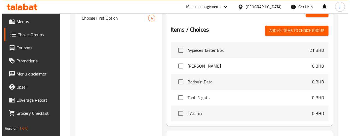
scroll to position [206, 0]
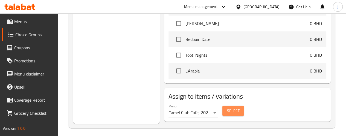
click at [225, 110] on button "Select" at bounding box center [232, 111] width 21 height 10
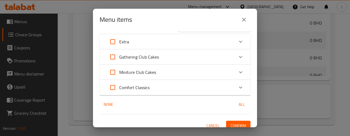
scroll to position [19, 0]
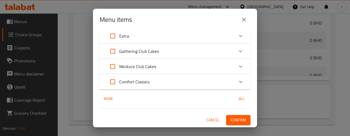
click at [238, 82] on icon "Expand" at bounding box center [240, 82] width 7 height 7
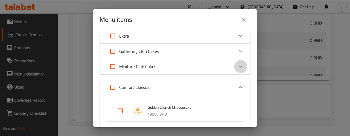
click at [237, 63] on icon "Expand" at bounding box center [240, 66] width 7 height 7
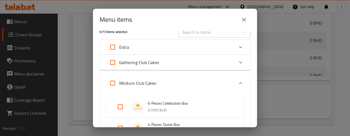
scroll to position [0, 0]
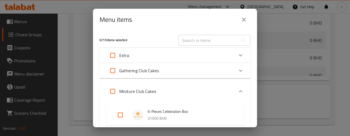
click at [236, 67] on div "Expand" at bounding box center [240, 70] width 13 height 13
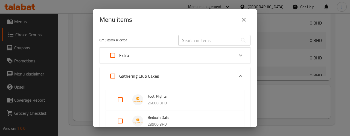
click at [237, 74] on icon "Expand" at bounding box center [240, 76] width 7 height 7
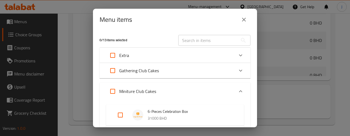
click at [239, 70] on icon "Expand" at bounding box center [240, 71] width 3 height 2
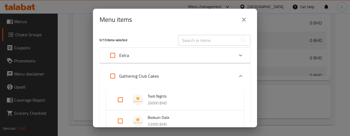
click at [111, 73] on input "Expand" at bounding box center [112, 76] width 13 height 13
checkbox input "true"
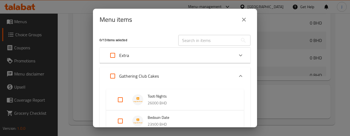
checkbox input "true"
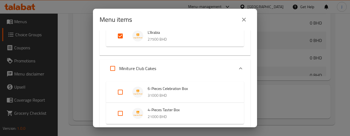
scroll to position [137, 0]
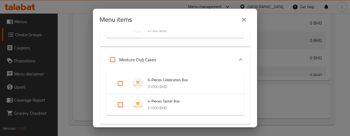
click at [113, 63] on input "Expand" at bounding box center [112, 59] width 13 height 13
checkbox input "true"
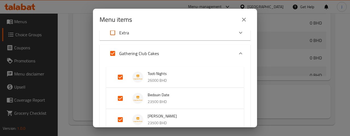
scroll to position [0, 0]
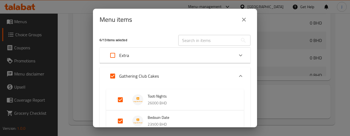
click at [114, 78] on input "Expand" at bounding box center [112, 76] width 13 height 13
checkbox input "false"
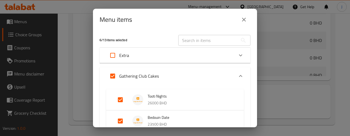
checkbox input "false"
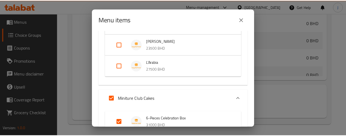
scroll to position [164, 0]
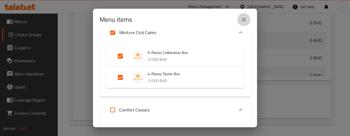
click at [240, 18] on icon "close" at bounding box center [243, 19] width 7 height 7
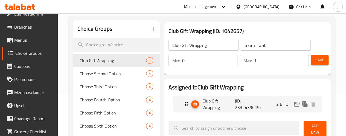
scroll to position [0, 0]
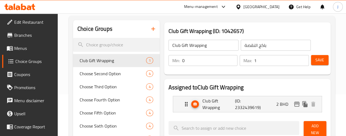
click at [24, 51] on span "Menus" at bounding box center [33, 48] width 39 height 7
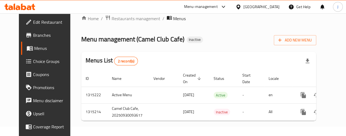
scroll to position [13, 0]
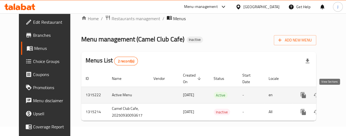
click at [336, 89] on link "enhanced table" at bounding box center [342, 95] width 13 height 13
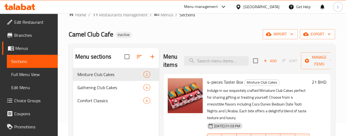
scroll to position [46, 0]
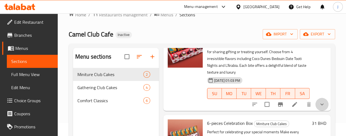
click at [321, 98] on button "show more" at bounding box center [321, 104] width 13 height 13
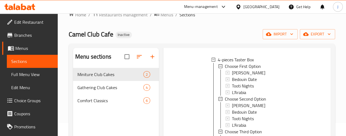
scroll to position [0, 0]
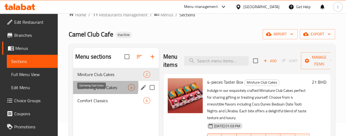
click at [95, 91] on span "Gathering Club Cakes" at bounding box center [102, 87] width 51 height 7
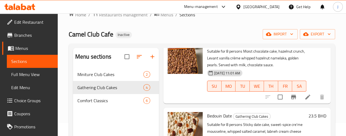
scroll to position [27, 0]
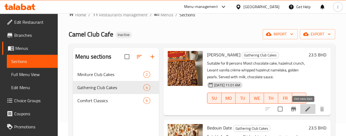
click at [304, 111] on icon at bounding box center [307, 109] width 7 height 7
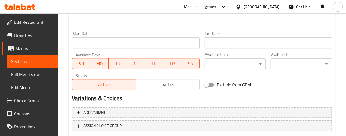
scroll to position [258, 0]
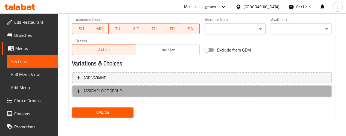
click at [130, 91] on span "ASSIGN CHOICE GROUP" at bounding box center [202, 91] width 250 height 7
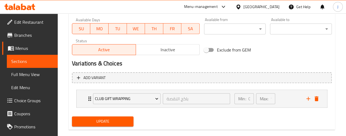
click at [118, 128] on div "Update" at bounding box center [103, 121] width 66 height 14
click at [119, 123] on span "Update" at bounding box center [102, 121] width 53 height 7
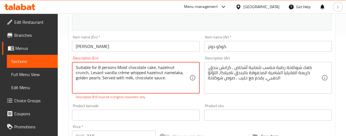
scroll to position [73, 0]
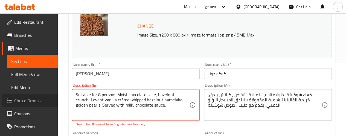
click at [37, 99] on span "Choice Groups" at bounding box center [33, 101] width 39 height 7
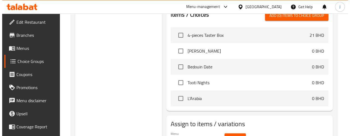
scroll to position [206, 0]
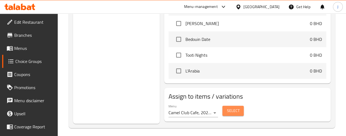
click at [226, 108] on span "Select" at bounding box center [232, 111] width 13 height 7
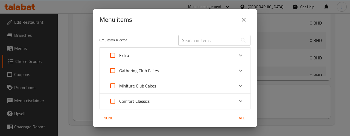
click at [239, 68] on icon "Expand" at bounding box center [240, 70] width 7 height 7
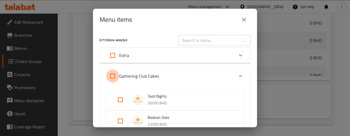
click at [114, 76] on input "Expand" at bounding box center [112, 76] width 13 height 13
checkbox input "true"
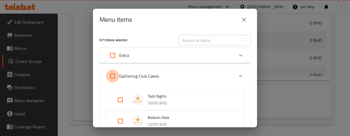
checkbox input "true"
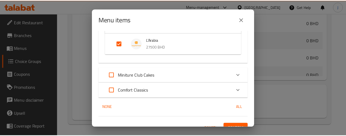
scroll to position [128, 0]
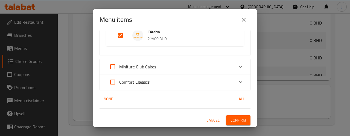
click at [240, 119] on span "Confirm" at bounding box center [238, 120] width 16 height 7
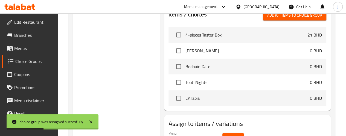
scroll to position [151, 0]
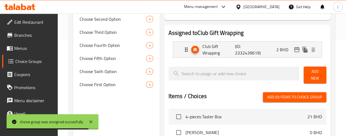
click at [31, 45] on span "Menus" at bounding box center [33, 48] width 39 height 7
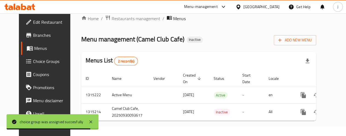
scroll to position [13, 0]
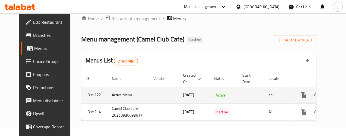
click at [340, 93] on icon "enhanced table" at bounding box center [342, 95] width 5 height 5
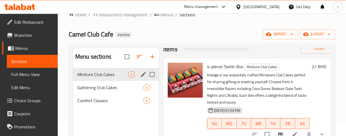
scroll to position [27, 0]
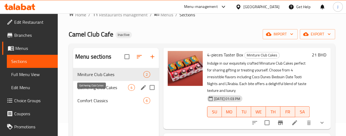
click at [94, 91] on span "Gathering Club Cakes" at bounding box center [102, 87] width 51 height 7
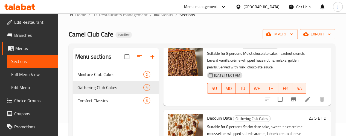
scroll to position [55, 0]
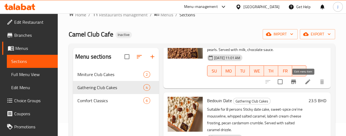
click at [304, 83] on icon at bounding box center [307, 82] width 7 height 7
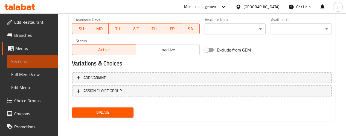
click at [39, 61] on span "Sections" at bounding box center [32, 61] width 42 height 7
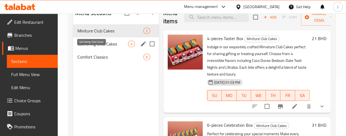
scroll to position [49, 0]
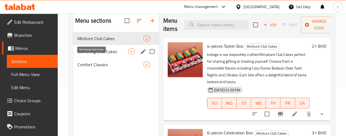
click at [93, 55] on span "Gathering Club Cakes" at bounding box center [102, 51] width 51 height 7
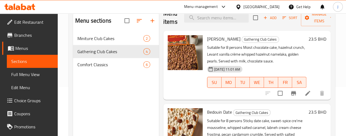
scroll to position [27, 0]
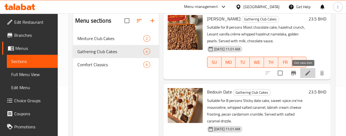
click at [304, 72] on icon at bounding box center [307, 73] width 7 height 7
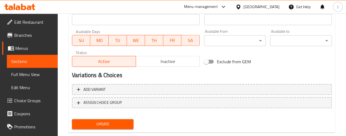
scroll to position [258, 0]
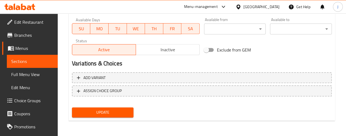
click at [35, 59] on span "Sections" at bounding box center [32, 61] width 42 height 7
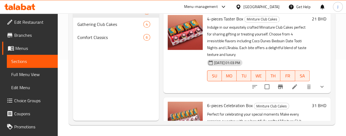
scroll to position [76, 0]
click at [31, 100] on span "Choice Groups" at bounding box center [33, 101] width 39 height 7
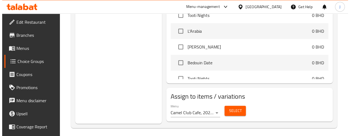
scroll to position [137, 0]
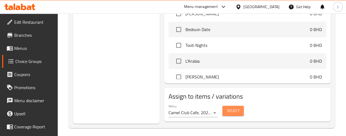
click at [226, 110] on span "Select" at bounding box center [232, 111] width 13 height 7
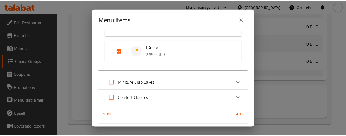
scroll to position [142, 0]
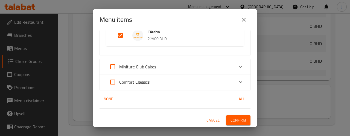
click at [235, 118] on span "Confirm" at bounding box center [238, 120] width 16 height 7
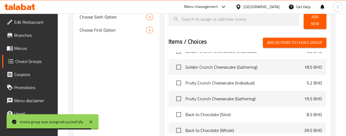
scroll to position [382, 0]
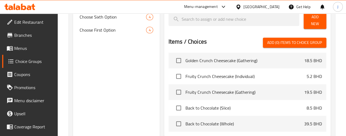
click at [22, 47] on span "Menus" at bounding box center [33, 48] width 39 height 7
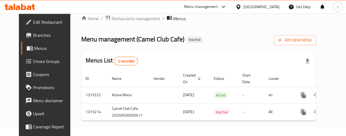
scroll to position [13, 0]
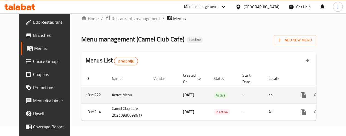
click at [340, 93] on icon "enhanced table" at bounding box center [342, 95] width 5 height 5
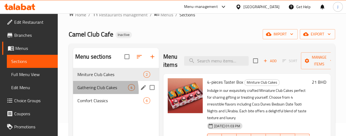
click at [87, 94] on div "Gathering Club Cakes 4" at bounding box center [116, 87] width 86 height 13
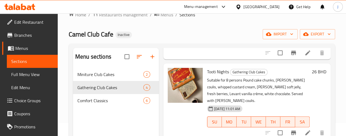
scroll to position [179, 0]
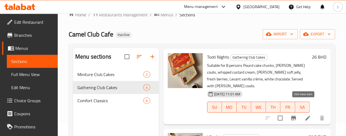
click at [305, 116] on icon at bounding box center [307, 118] width 5 height 5
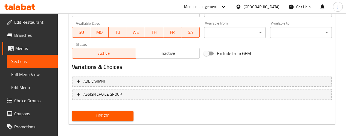
scroll to position [258, 0]
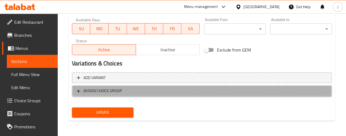
click at [116, 88] on span "ASSIGN CHOICE GROUP" at bounding box center [102, 91] width 38 height 7
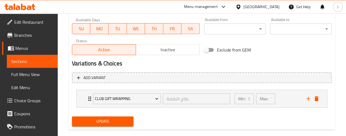
click at [119, 125] on span "Update" at bounding box center [102, 121] width 53 height 7
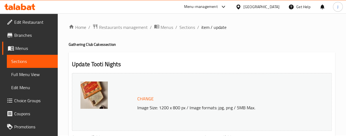
scroll to position [0, 0]
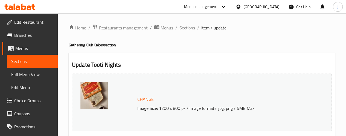
click at [188, 25] on span "Sections" at bounding box center [187, 28] width 16 height 7
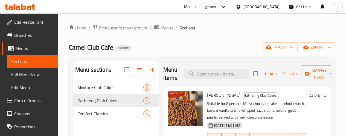
scroll to position [55, 0]
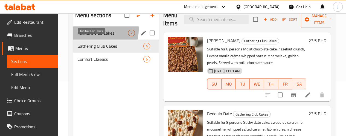
click at [93, 36] on span "Miniture Club Cakes" at bounding box center [102, 33] width 51 height 7
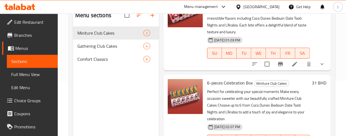
scroll to position [46, 0]
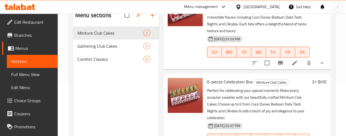
click at [319, 61] on button "show more" at bounding box center [321, 63] width 13 height 13
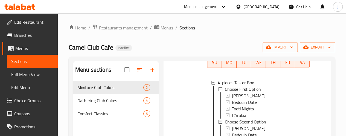
scroll to position [82, 0]
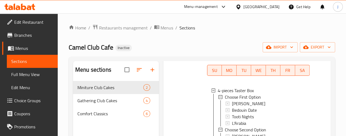
click at [33, 102] on span "Choice Groups" at bounding box center [33, 101] width 39 height 7
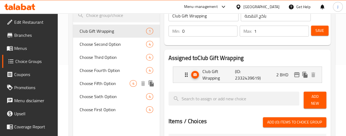
scroll to position [82, 0]
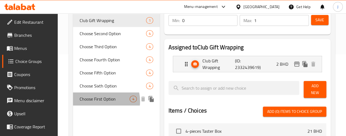
click at [99, 102] on span "Choose First Option" at bounding box center [105, 99] width 50 height 7
type input "Choose First Option"
type input "اختر الخيار الأول"
type input "1"
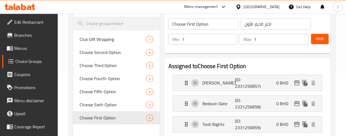
scroll to position [55, 0]
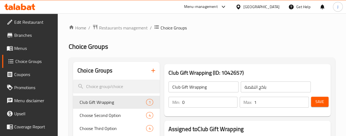
click at [25, 47] on span "Menus" at bounding box center [33, 48] width 39 height 7
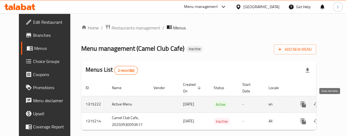
click at [339, 103] on icon "enhanced table" at bounding box center [342, 104] width 7 height 7
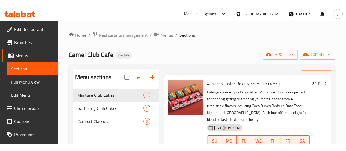
scroll to position [27, 0]
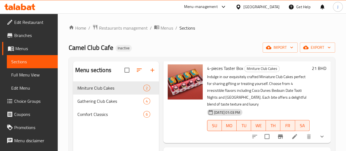
click at [150, 42] on div "Camel Club Cafe Inactive import export" at bounding box center [202, 47] width 266 height 10
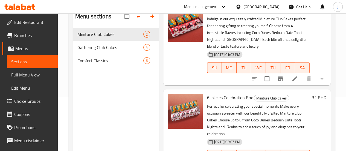
scroll to position [76, 0]
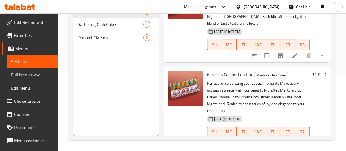
click at [293, 136] on li at bounding box center [294, 143] width 15 height 10
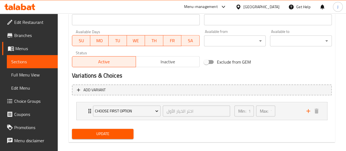
click at [107, 134] on span "Update" at bounding box center [102, 133] width 53 height 7
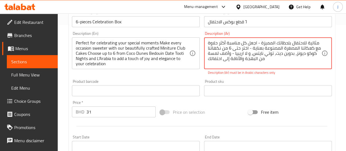
scroll to position [94, 0]
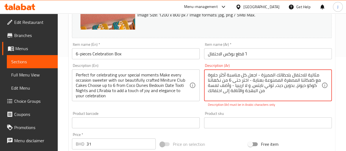
click at [257, 75] on textarea "مثالية للاحتفال بلحظاتك المميزة - اجعل كل مناسبة أكثر حلاوة مع كعكاتنا المصغرة …" at bounding box center [264, 85] width 113 height 26
click at [301, 91] on textarea "مثالية للاحتفال بلحظاتك المميزة - اجعل كل مناسبة أكثر حلاوة مع كعكاتنا المصغرة …" at bounding box center [264, 85] width 113 height 26
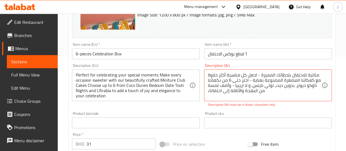
click at [298, 104] on p "Description (Ar) must be in Arabic characters only" at bounding box center [268, 104] width 120 height 5
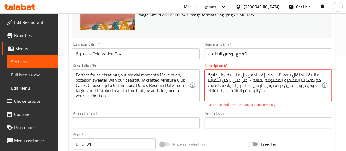
click at [256, 86] on textarea "مثالية للاحتفال بلحظاتك المميزة - اجعل كل مناسبة أكثر حلاوة مع كعكاتنا المصغرة …" at bounding box center [264, 85] width 113 height 26
click at [229, 81] on textarea "مثالية للاحتفال بلحظاتك المميزة - اجعل كل مناسبة أكثر حلاوة مع كعكاتنا المصغرة …" at bounding box center [264, 85] width 113 height 26
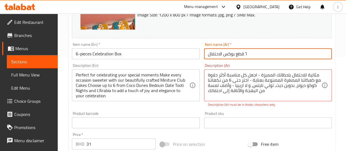
click at [245, 53] on input "٦ قطع بوكس الاحتفال" at bounding box center [268, 53] width 128 height 11
click at [246, 53] on input "٦ قطع بوكس الاحتفال" at bounding box center [268, 53] width 128 height 11
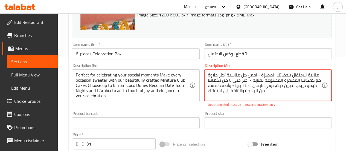
click at [230, 80] on textarea "مثالية للاحتفال بلحظاتك المميزة - اجعل كل مناسبة أكثر حلاوة مع كعكاتنا المصغرة …" at bounding box center [264, 85] width 113 height 26
click at [231, 80] on textarea "مثالية للاحتفال بلحظاتك المميزة - اجعل كل مناسبة أكثر حلاوة مع كعكاتنا المصغرة …" at bounding box center [264, 85] width 113 height 26
paste textarea "٦"
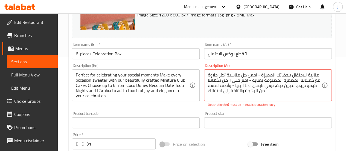
click at [248, 111] on div "Product sku Product sku" at bounding box center [268, 119] width 128 height 17
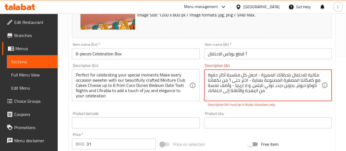
click at [239, 86] on textarea "مثالية للاحتفال بلحظاتك المميزة - اجعل كل مناسبة أكثر حلاوة مع كعكاتنا المصغرة …" at bounding box center [264, 85] width 113 height 26
click at [259, 91] on textarea "مثالية للاحتفال بلحظاتك المميزة - اجعل كل مناسبة أكثر حلاوة مع كعكاتنا المصغرة …" at bounding box center [264, 85] width 113 height 26
click at [257, 87] on textarea "مثالية للاحتفال بلحظاتك المميزة - اجعل كل مناسبة أكثر حلاوة مع كعكاتنا المصغرة …" at bounding box center [264, 85] width 113 height 26
click at [280, 86] on textarea "مثالية للاحتفال بلحظاتك المميزة - اجعل كل مناسبة أكثر حلاوة مع كعكاتنا المصغرة …" at bounding box center [264, 85] width 113 height 26
click at [300, 86] on textarea "مثالية للاحتفال بلحظاتك المميزة - اجعل كل مناسبة أكثر حلاوة مع كعكاتنا المصغرة …" at bounding box center [264, 85] width 113 height 26
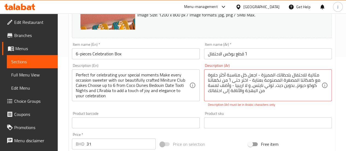
click at [283, 110] on div "Product sku Product sku" at bounding box center [268, 119] width 132 height 21
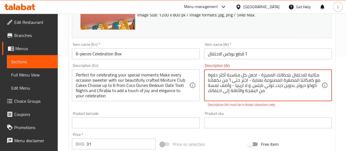
click at [257, 75] on textarea "مثالية للاحتفال بلحظاتك المميزة - اجعل كل مناسبة أكثر حلاوة مع كعكاتنا المصغرة …" at bounding box center [264, 85] width 113 height 26
click at [259, 75] on textarea "مثالية للاحتفال بلحظاتك المميزة - اجعل كل مناسبة أكثر حلاوة مع كعكاتنا المصغرة …" at bounding box center [264, 85] width 113 height 26
type textarea "مثالية للاحتفال بلحظاتك المميزة - اجعل كل مناسبة أكثر حلاوة مع كعكاتنا المصغرة …"
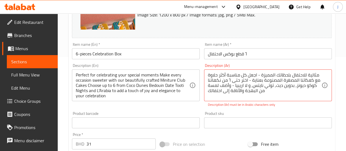
click at [279, 101] on div "Description (Ar) مثالية للاحتفال بلحظاتك المميزة - اجعل كل مناسبة أكثر حلاوة مع…" at bounding box center [268, 84] width 128 height 43
click at [282, 105] on p "Description (Ar) must be in Arabic characters only" at bounding box center [268, 104] width 120 height 5
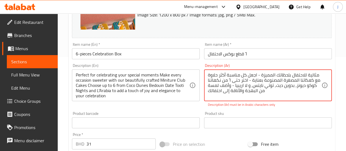
click at [238, 85] on textarea "مثالية للاحتفال بلحظاتك المميزة - اجعل كل مناسبة أكثر حلاوة مع كعكاتنا المصغرة …" at bounding box center [264, 85] width 113 height 26
click at [239, 85] on textarea "مثالية للاحتفال بلحظاتك المميزة - اجعل كل مناسبة أكثر حلاوة مع كعكاتنا المصغرة …" at bounding box center [264, 85] width 113 height 26
click at [248, 79] on textarea "مثالية للاحتفال بلحظاتك المميزة - اجعل كل مناسبة أكثر حلاوة مع كعكاتنا المصغرة …" at bounding box center [264, 85] width 113 height 26
click at [282, 105] on p "Description (Ar) must be in Arabic characters only" at bounding box center [268, 104] width 120 height 5
drag, startPoint x: 261, startPoint y: 92, endPoint x: 323, endPoint y: 61, distance: 69.3
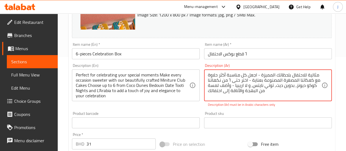
click at [323, 61] on div "Change Image Size: 1200 x 800 px / Image formats: jpg, png / 5MB Max. Item name…" at bounding box center [202, 102] width 264 height 249
click at [279, 72] on textarea "مثالية للاحتفال بلحظاتك المميزة - اجعل كل مناسبة أكثر حلاوة مع كعكاتنا المصغرة …" at bounding box center [264, 85] width 113 height 26
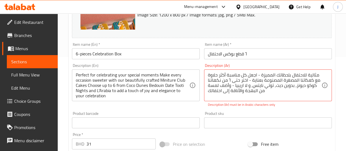
click at [289, 110] on div "Product sku Product sku" at bounding box center [268, 119] width 132 height 21
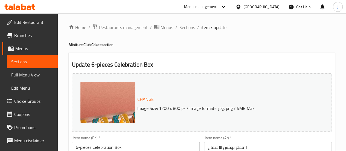
scroll to position [0, 0]
